Goal: Navigation & Orientation: Find specific page/section

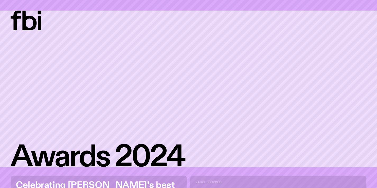
click at [160, 86] on icon at bounding box center [188, 89] width 355 height 157
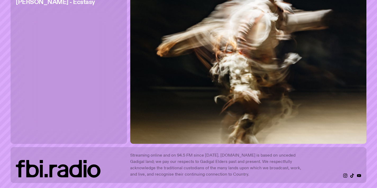
click at [63, 26] on div "Record of the year Marcus Whale - Ecstasy" at bounding box center [69, 65] width 116 height 157
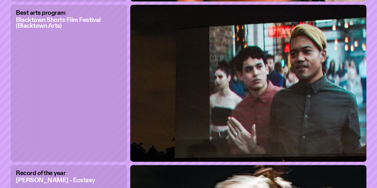
click at [40, 173] on h2 "Record of the year" at bounding box center [55, 173] width 79 height 6
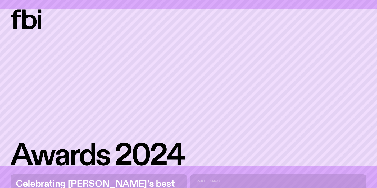
scroll to position [0, 0]
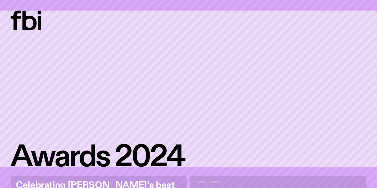
click at [40, 31] on icon at bounding box center [188, 89] width 355 height 157
click at [33, 12] on icon at bounding box center [188, 89] width 355 height 157
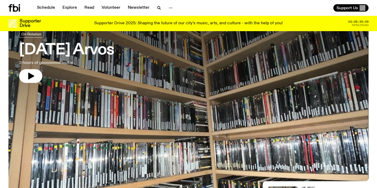
scroll to position [156, 0]
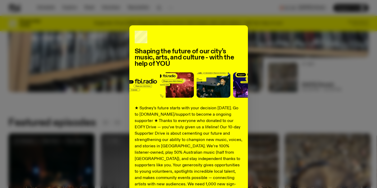
click at [317, 109] on div "Shaping the future of our city’s music, arts, and culture - with the help of YO…" at bounding box center [188, 133] width 360 height 217
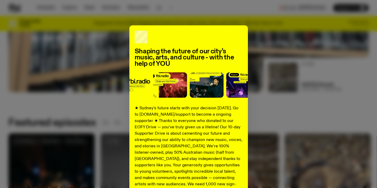
scroll to position [73, 0]
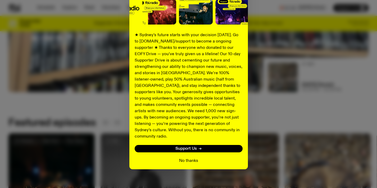
click at [187, 158] on button "No thanks" at bounding box center [188, 161] width 19 height 6
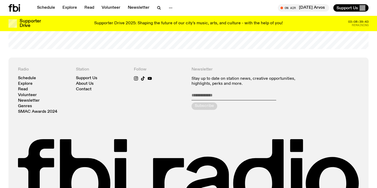
scroll to position [1123, 0]
click at [24, 87] on link "Read" at bounding box center [23, 89] width 10 height 4
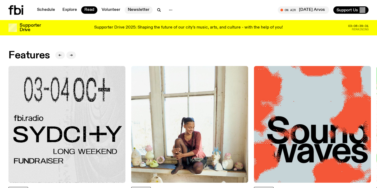
click at [131, 11] on link "Newsletter" at bounding box center [138, 9] width 28 height 7
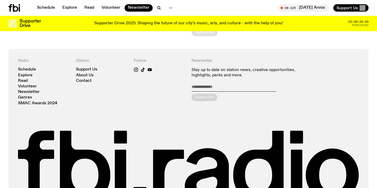
scroll to position [86, 0]
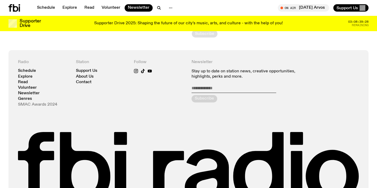
click at [49, 105] on link "SMAC Awards 2024" at bounding box center [37, 105] width 39 height 4
